Goal: Check status: Check status

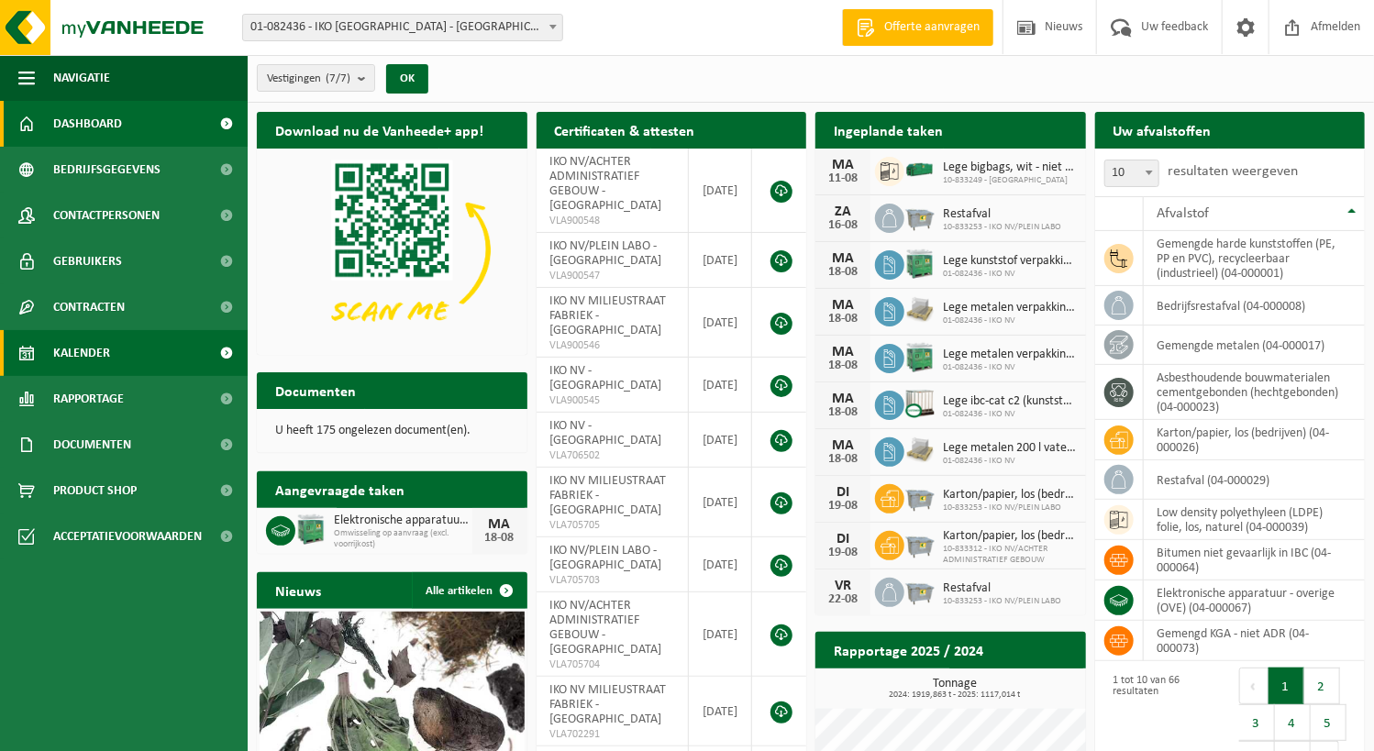
drag, startPoint x: 95, startPoint y: 359, endPoint x: 154, endPoint y: 337, distance: 62.4
click at [95, 359] on span "Kalender" at bounding box center [81, 353] width 57 height 46
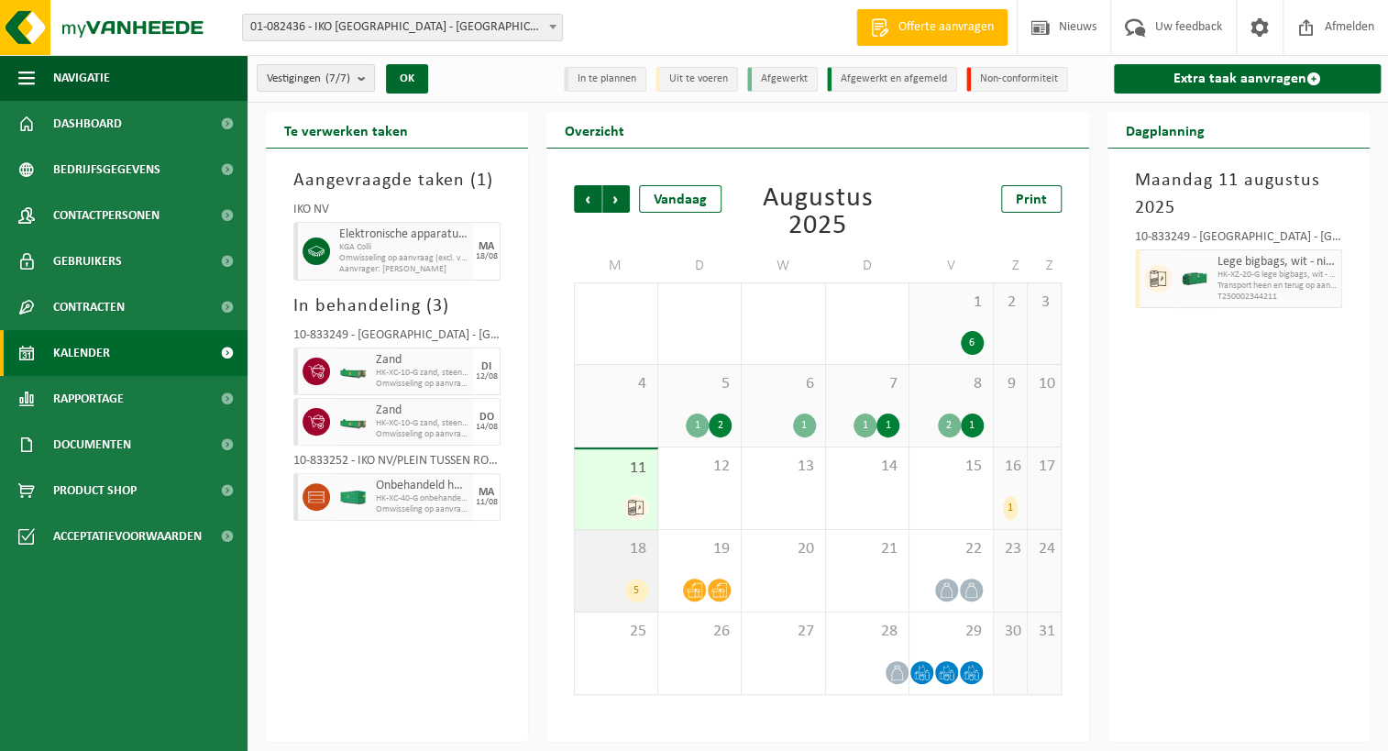
click at [595, 579] on div "5" at bounding box center [616, 591] width 64 height 24
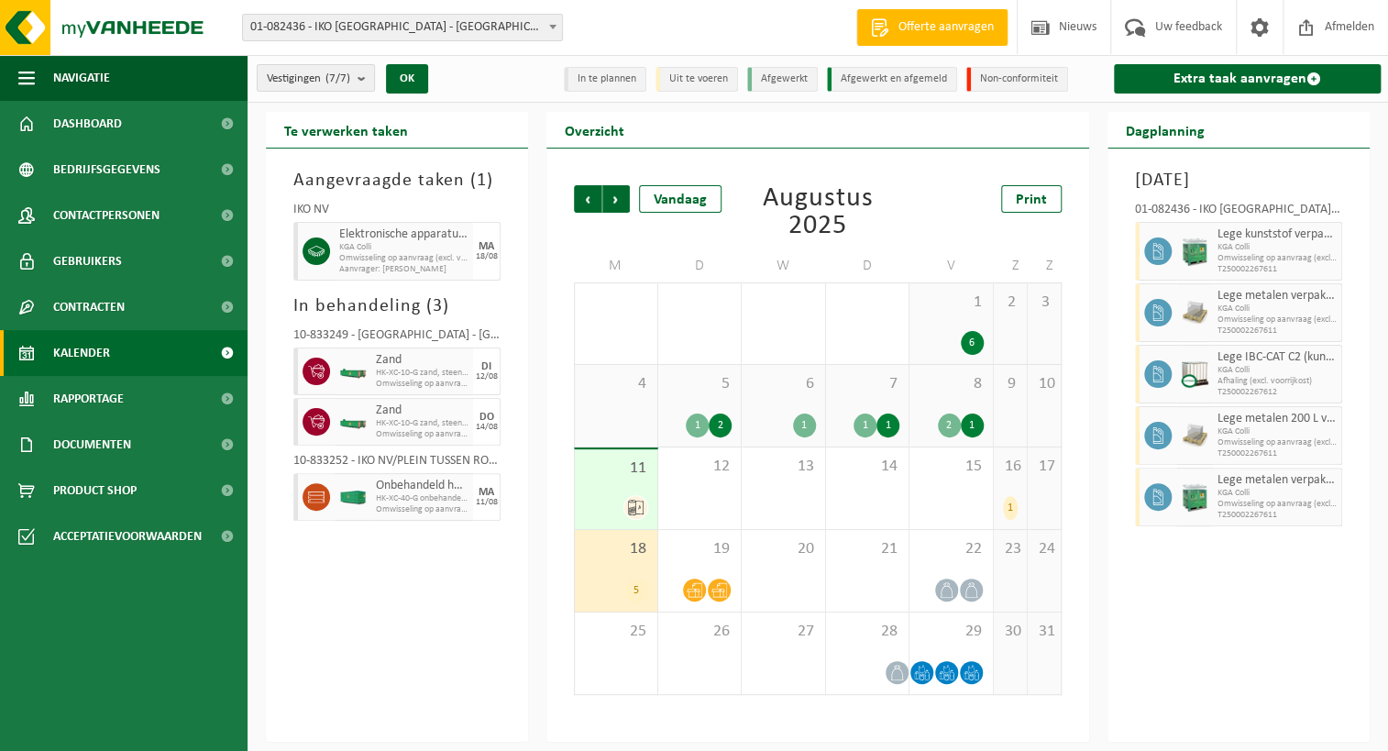
click at [613, 477] on div "11" at bounding box center [616, 489] width 83 height 80
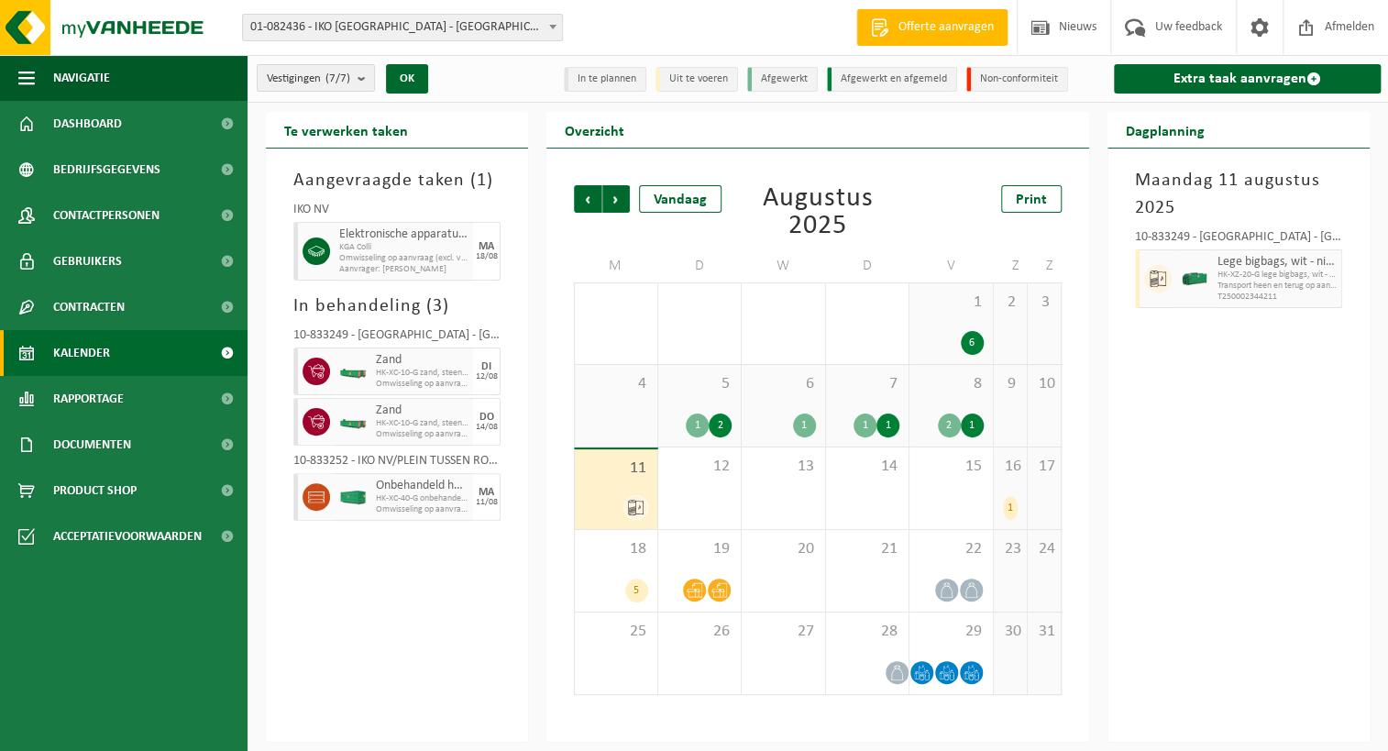
click at [363, 623] on div "Aangevraagde taken ( 1 ) IKO NV Elektronische apparatuur - overige (OVE) KGA Co…" at bounding box center [397, 445] width 262 height 593
